Goal: Information Seeking & Learning: Learn about a topic

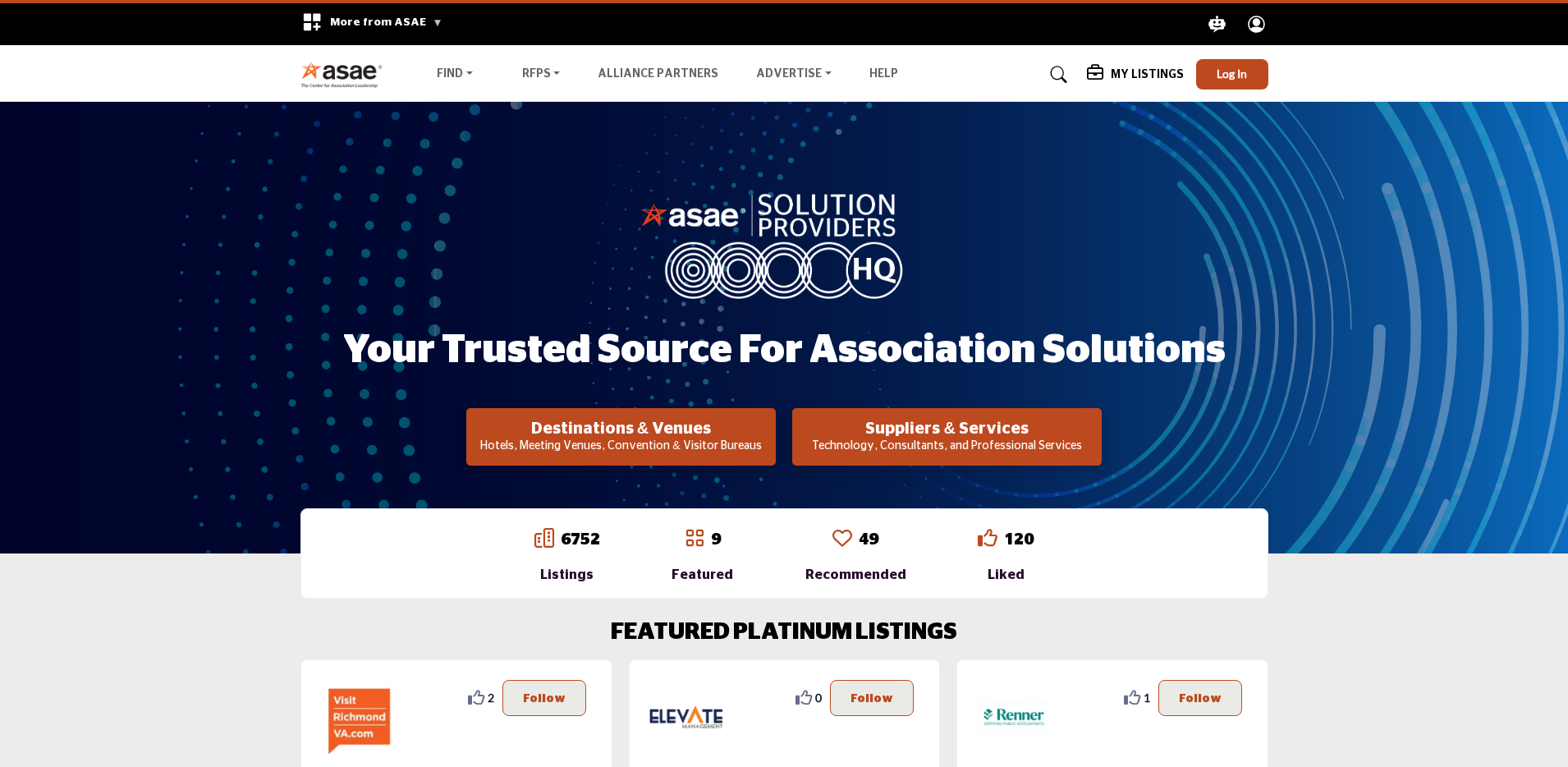
click at [424, 20] on span "More from ASAE" at bounding box center [386, 23] width 112 height 12
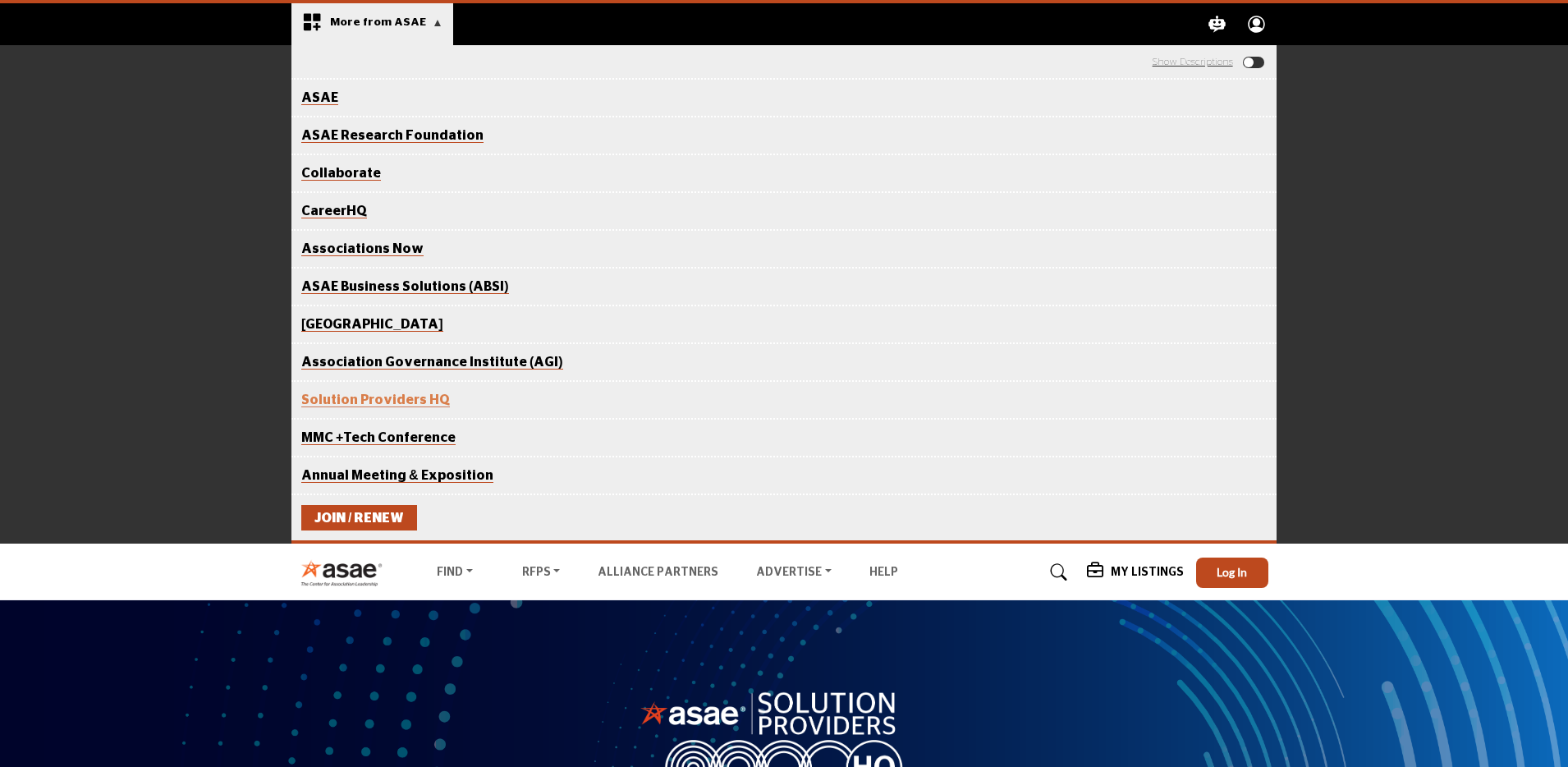
click at [424, 20] on span "More from ASAE" at bounding box center [386, 23] width 112 height 12
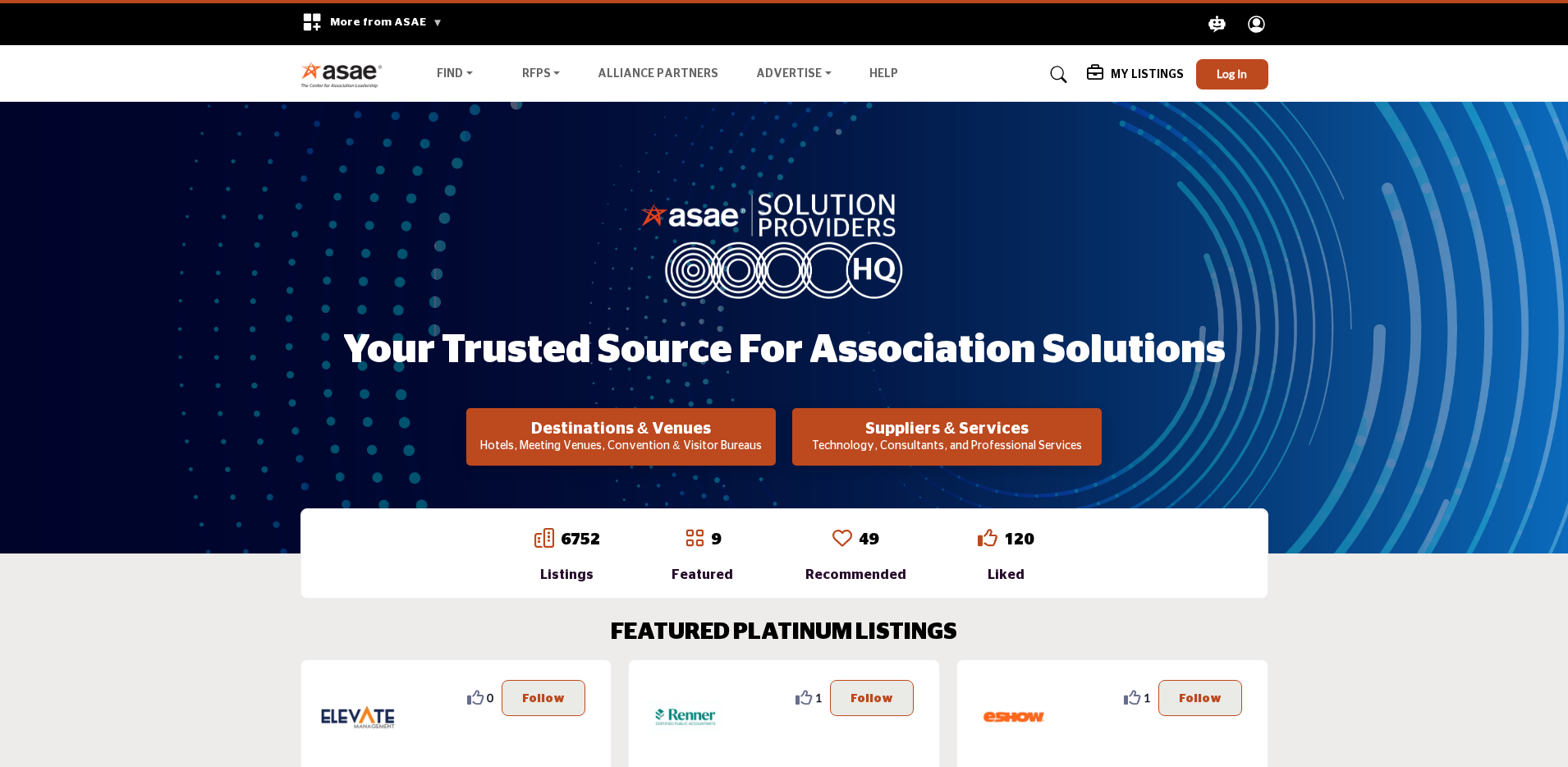
click at [424, 20] on span "More from ASAE" at bounding box center [386, 23] width 112 height 12
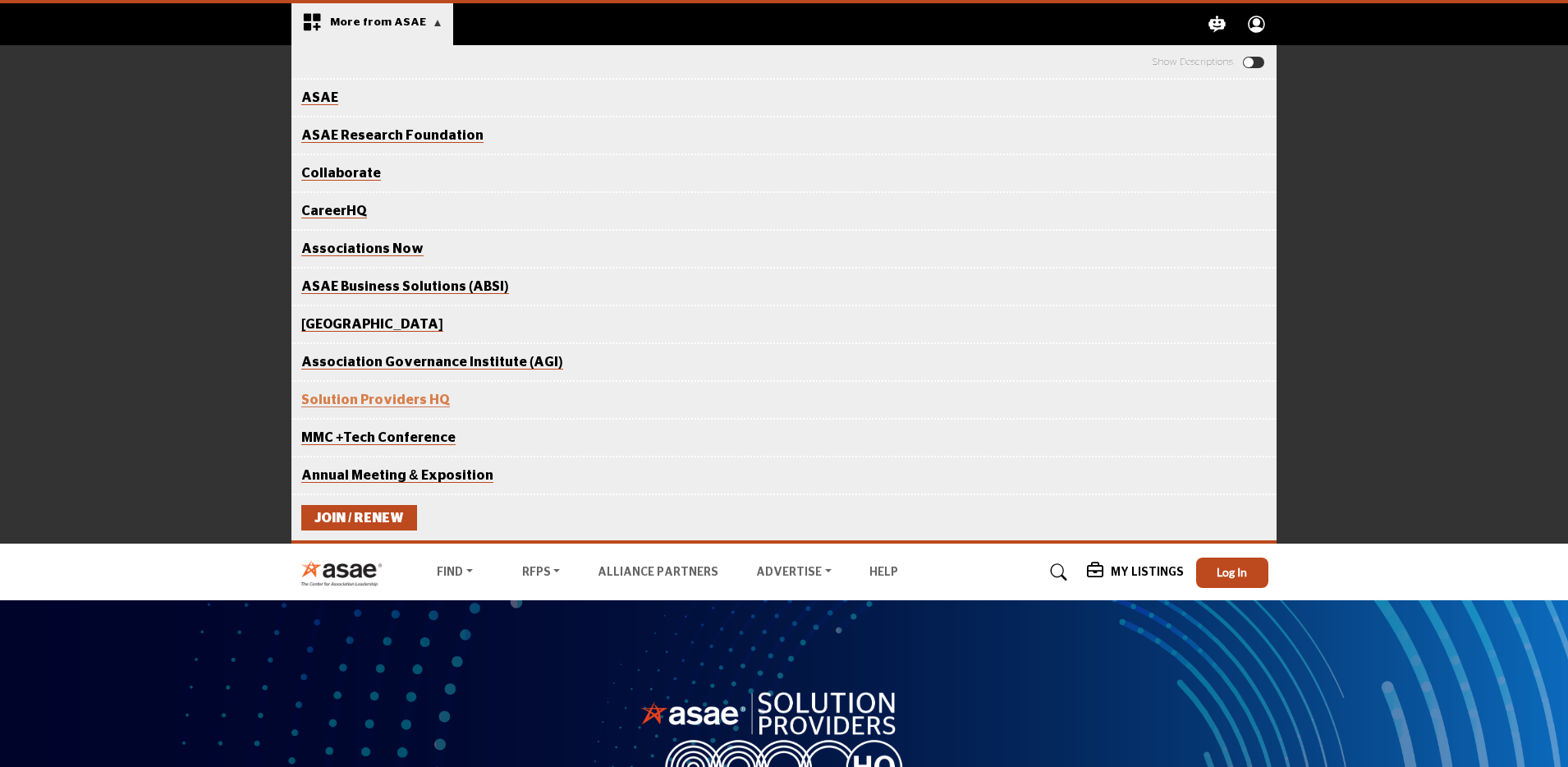
click at [1177, 60] on link "Show or Hide Link Descriptions" at bounding box center [1193, 62] width 80 height 10
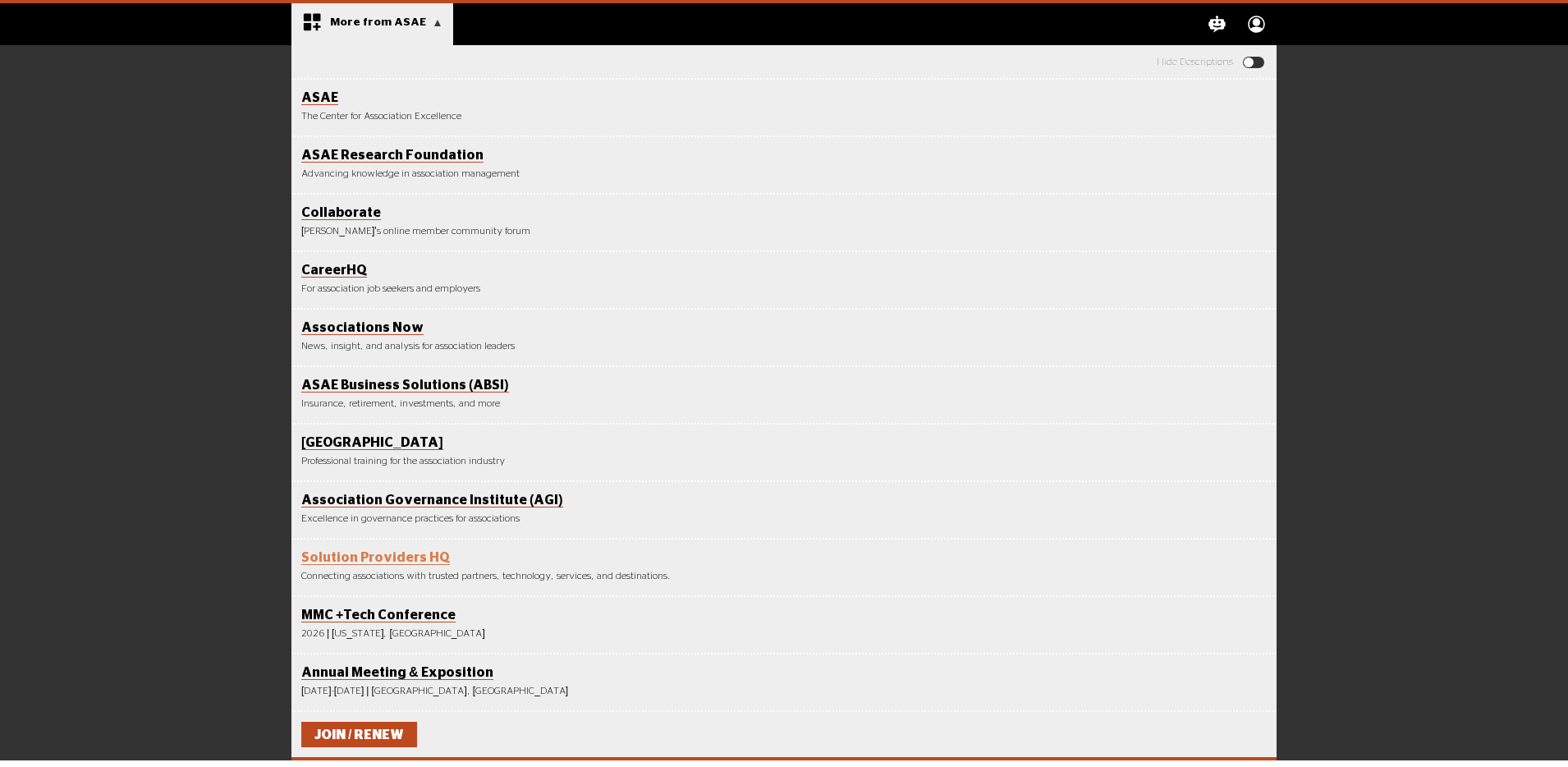
click at [1177, 60] on link "Show or Hide Link Descriptions" at bounding box center [1195, 62] width 76 height 10
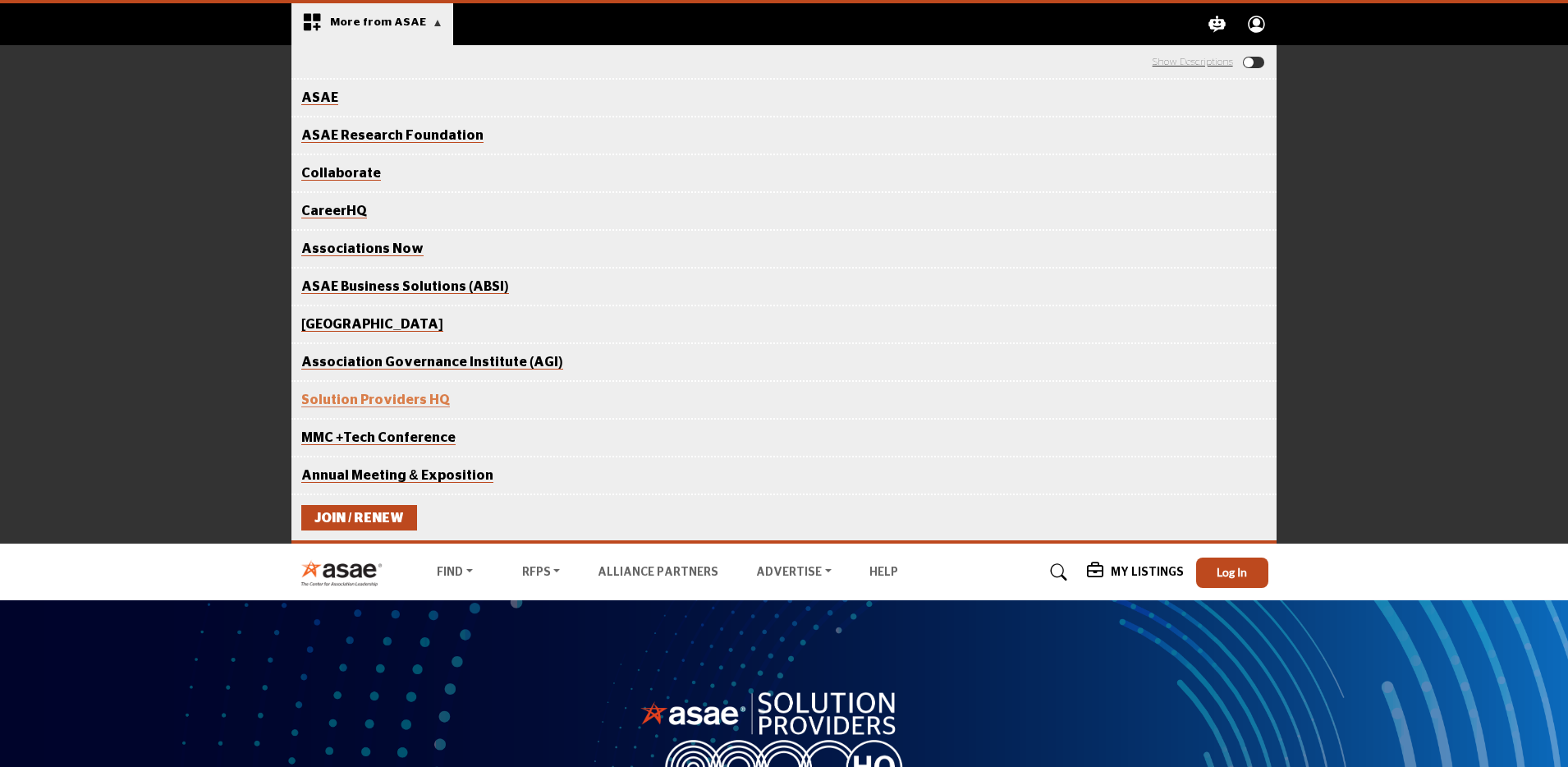
click at [426, 17] on span "More from ASAE" at bounding box center [386, 23] width 112 height 12
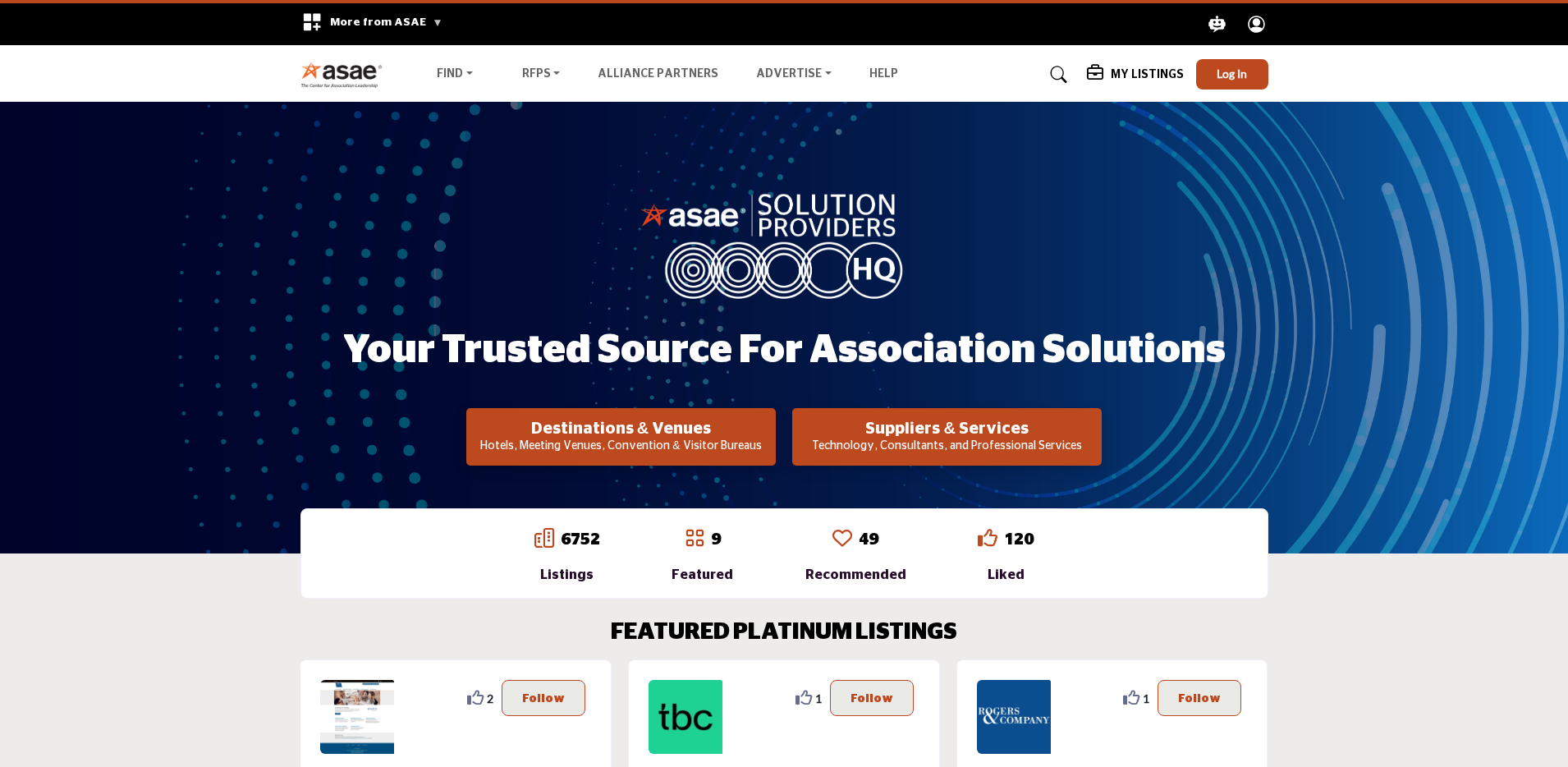
click at [705, 541] on icon at bounding box center [695, 538] width 20 height 20
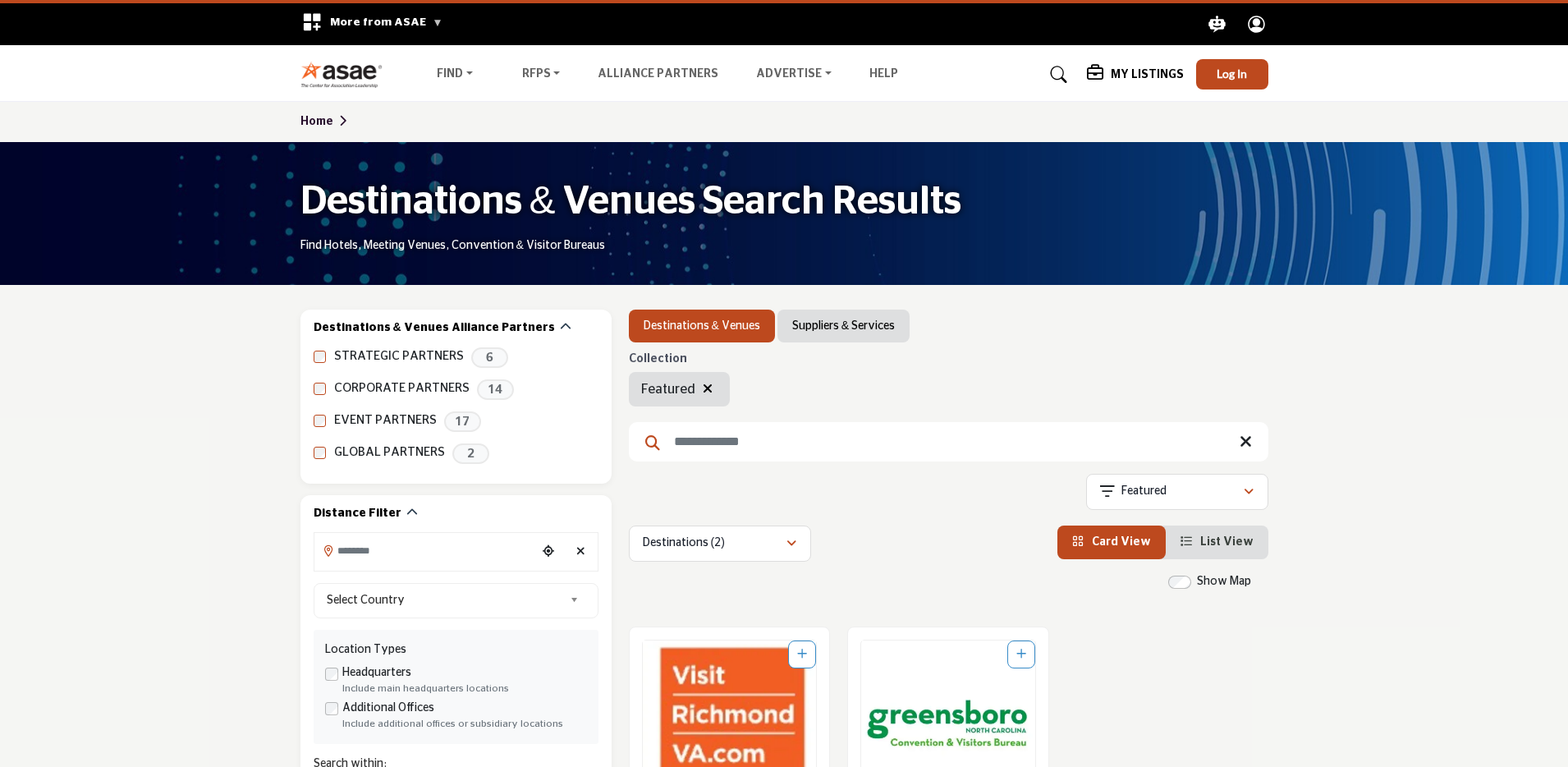
click at [703, 390] on icon "button" at bounding box center [708, 388] width 10 height 13
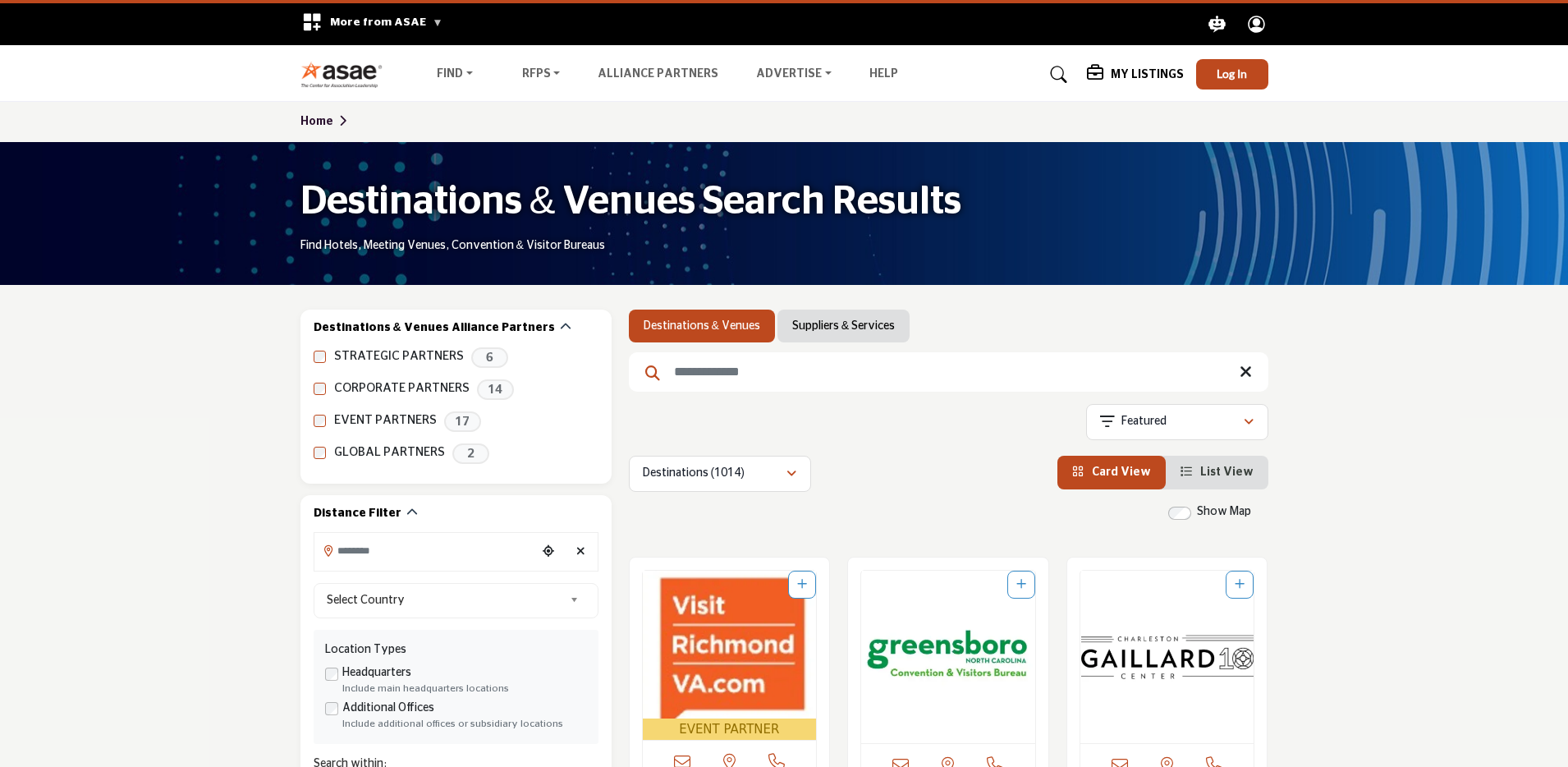
click at [849, 330] on link "Suppliers & Services" at bounding box center [843, 325] width 102 height 17
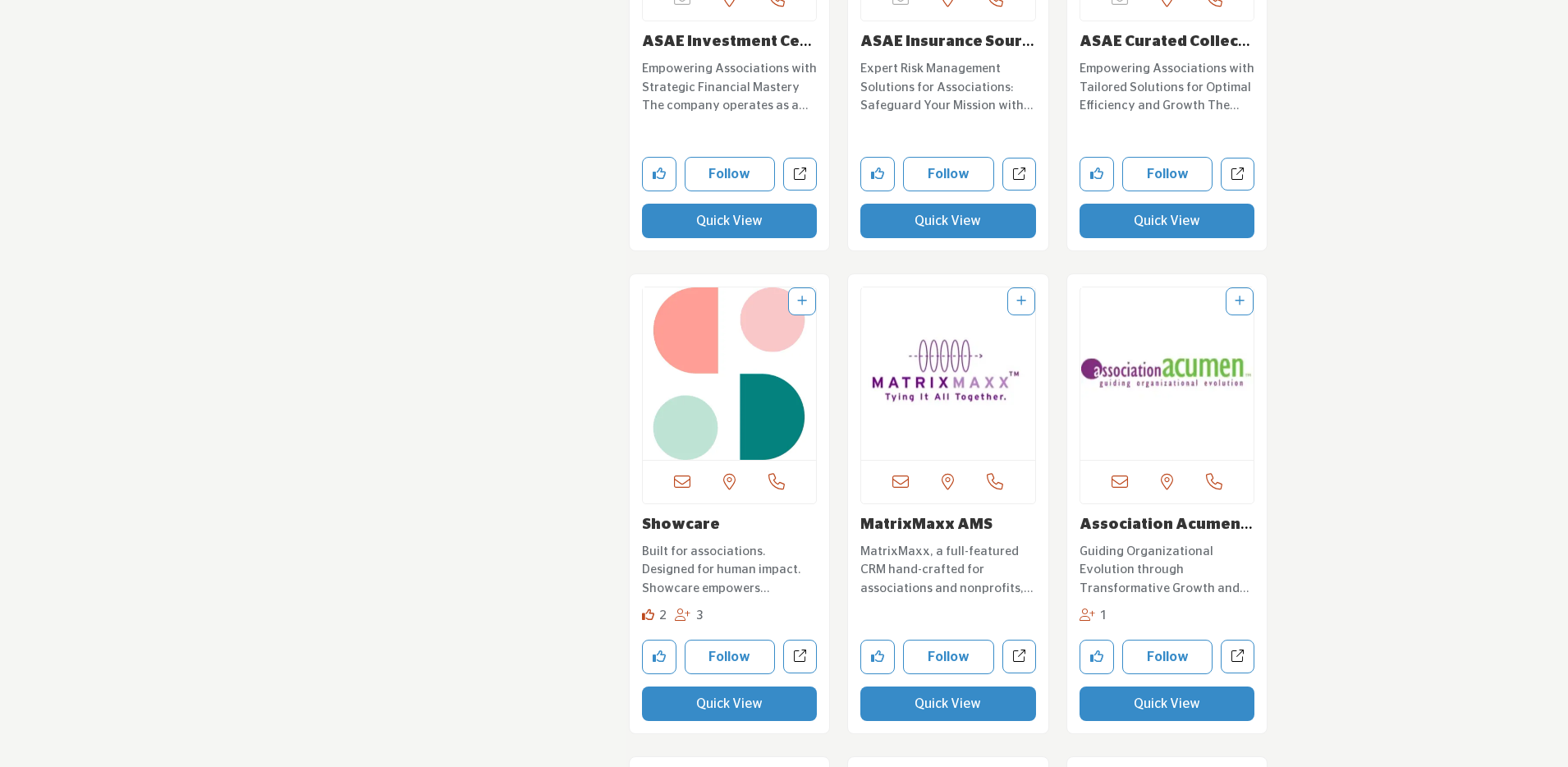
scroll to position [4617, 0]
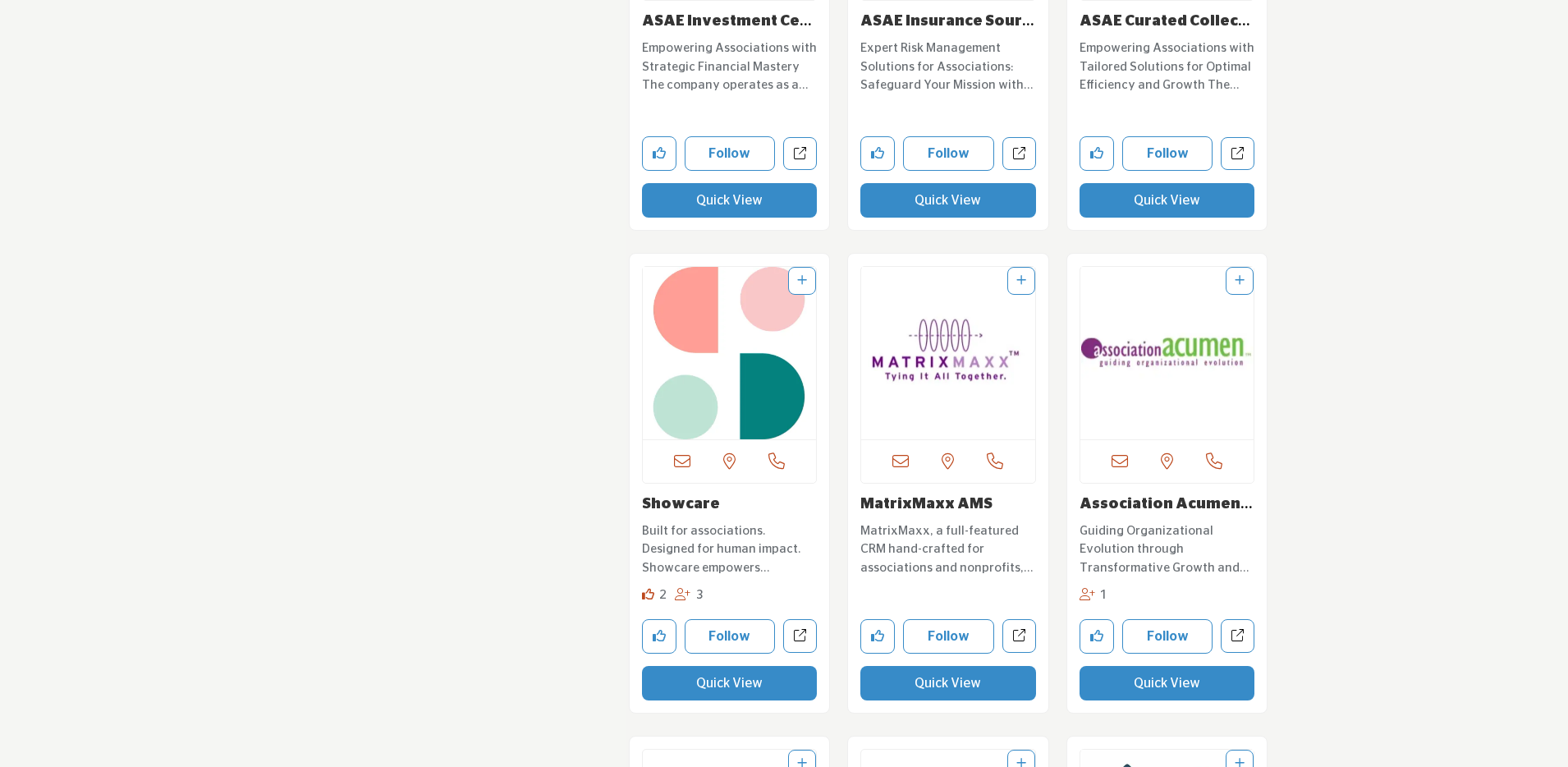
click at [1111, 501] on link "Association Acumen, ..." at bounding box center [1166, 513] width 174 height 33
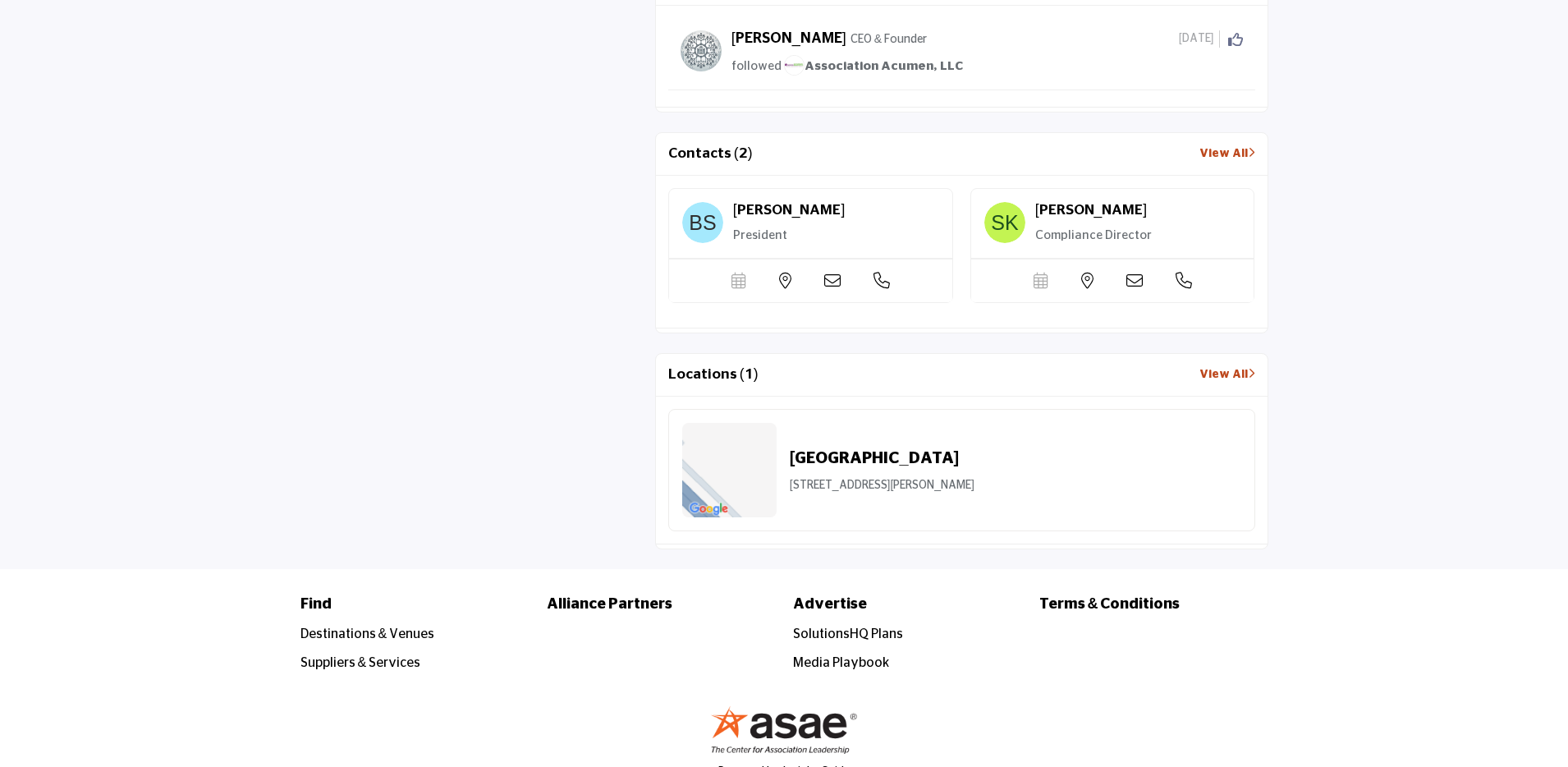
scroll to position [2332, 0]
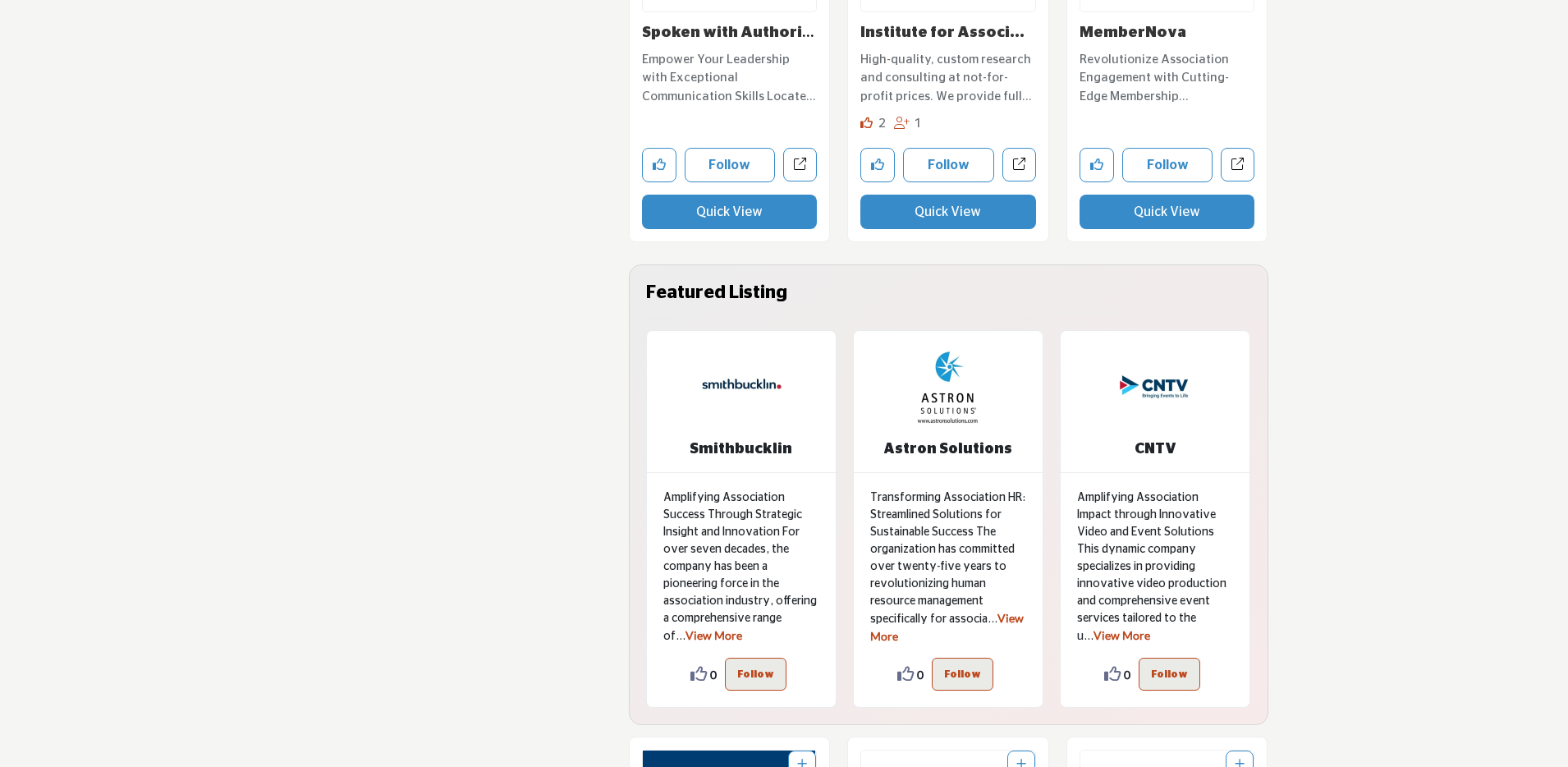
scroll to position [7538, 0]
